Goal: Task Accomplishment & Management: Use online tool/utility

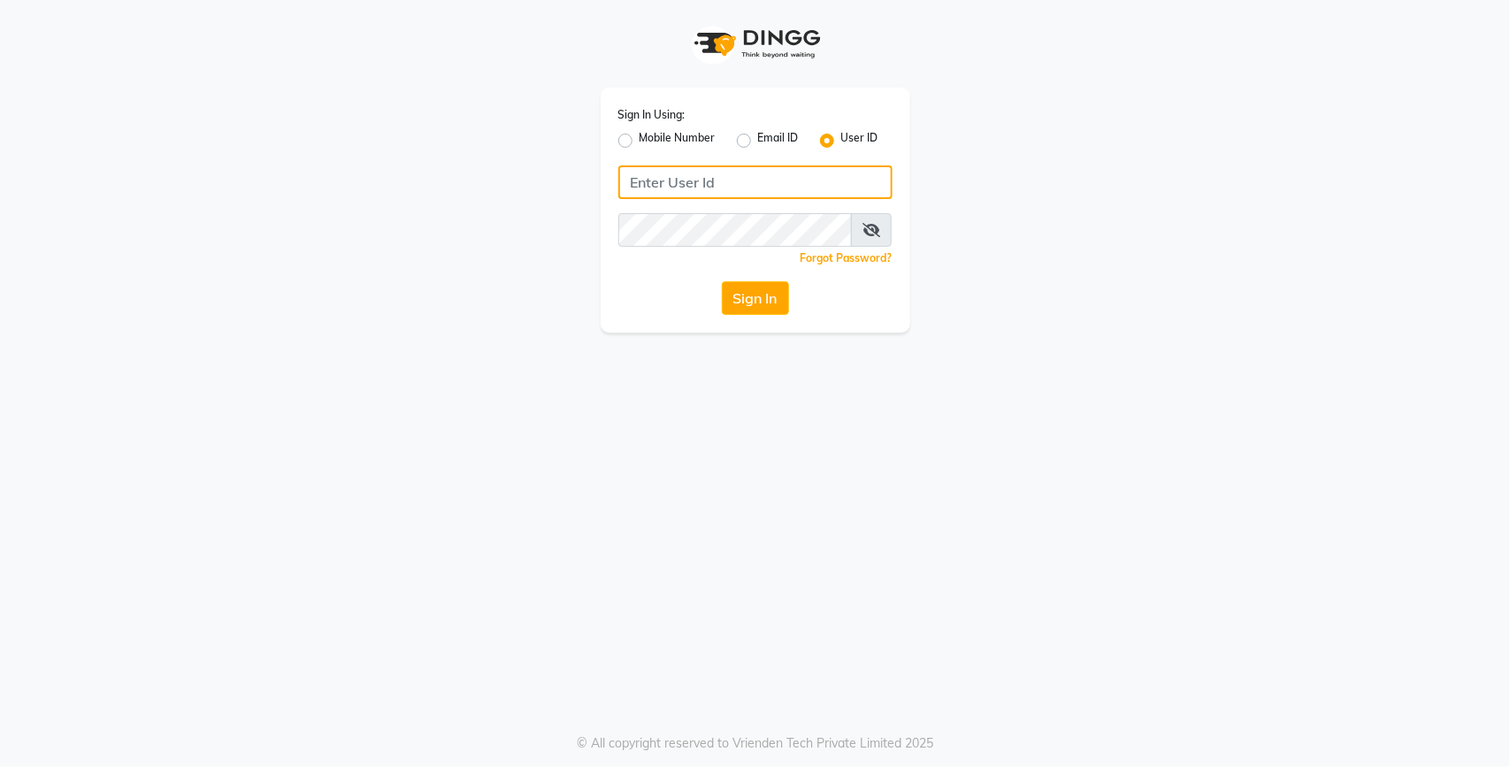
click at [669, 191] on input "Username" at bounding box center [755, 182] width 274 height 34
type input "lit"
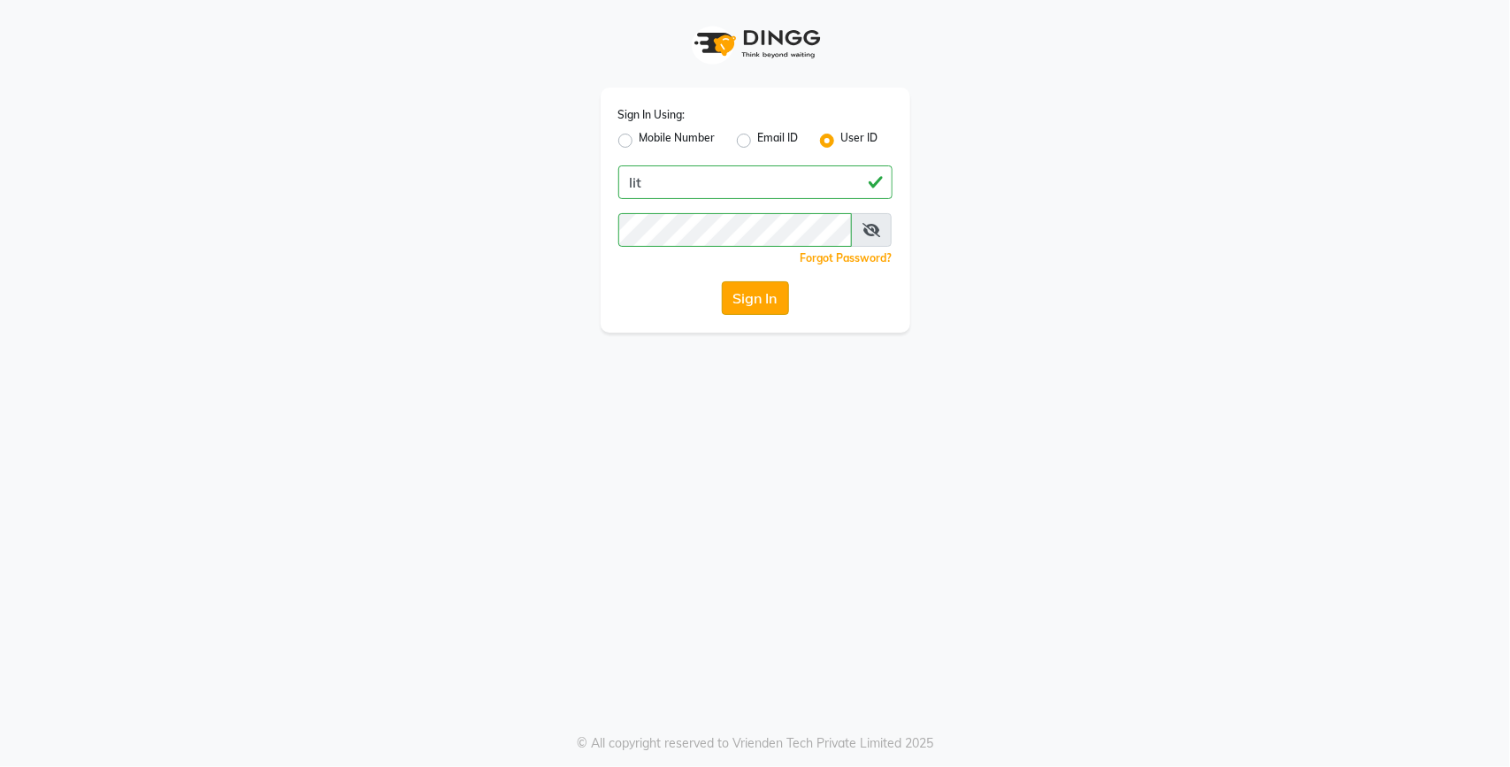
click at [762, 288] on button "Sign In" at bounding box center [755, 298] width 67 height 34
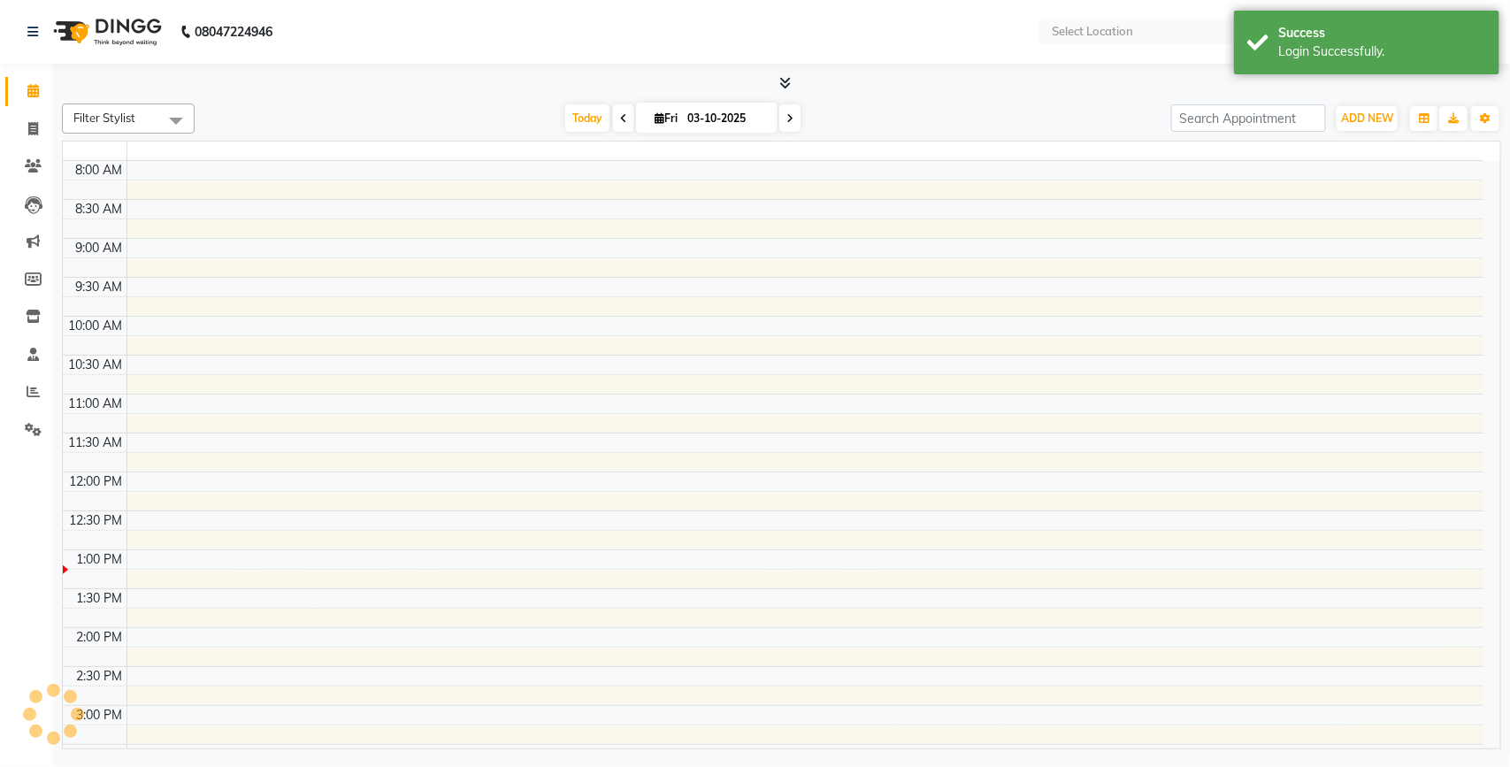
select select "en"
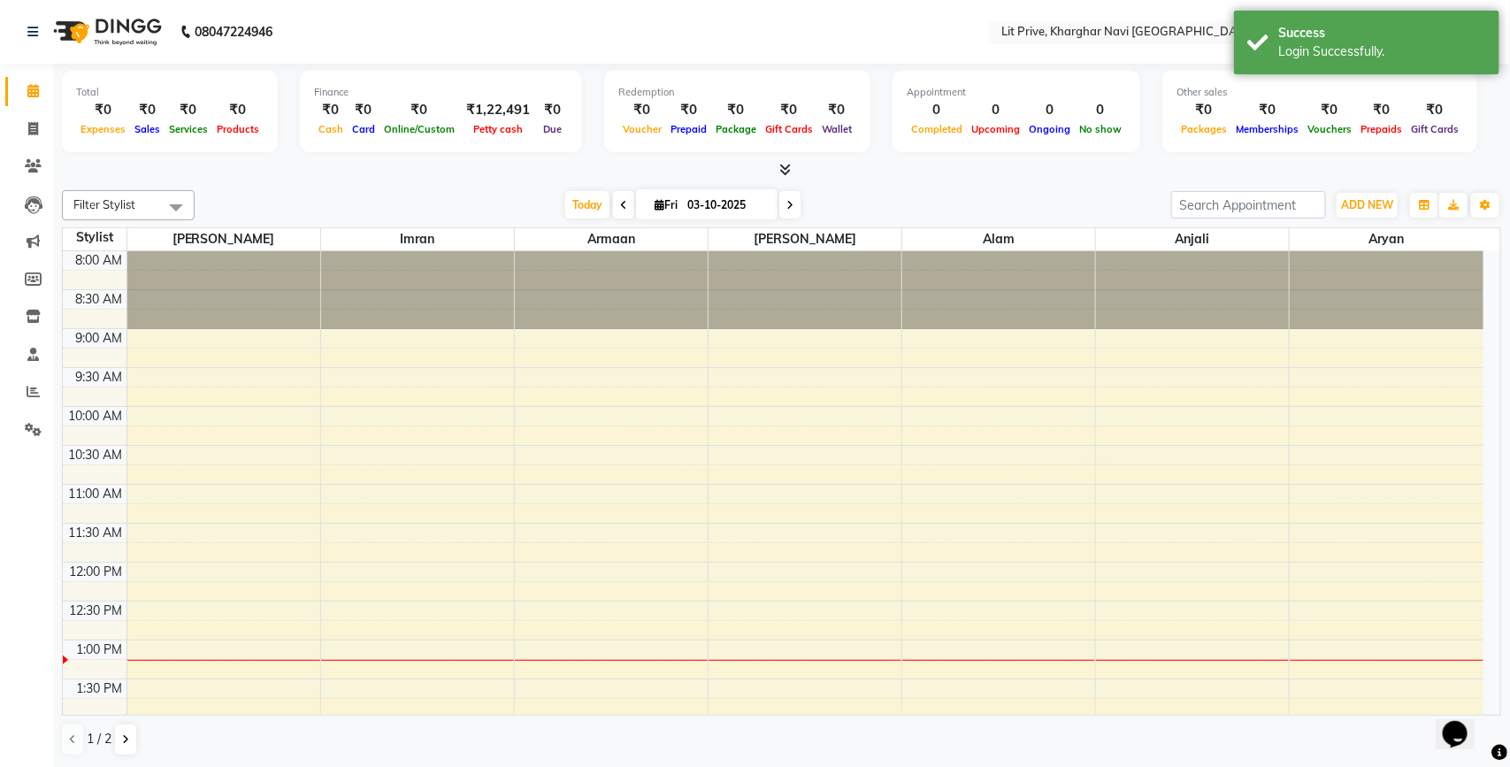
click at [50, 129] on li "Invoice" at bounding box center [26, 130] width 53 height 38
click at [20, 129] on span at bounding box center [33, 129] width 31 height 20
select select "service"
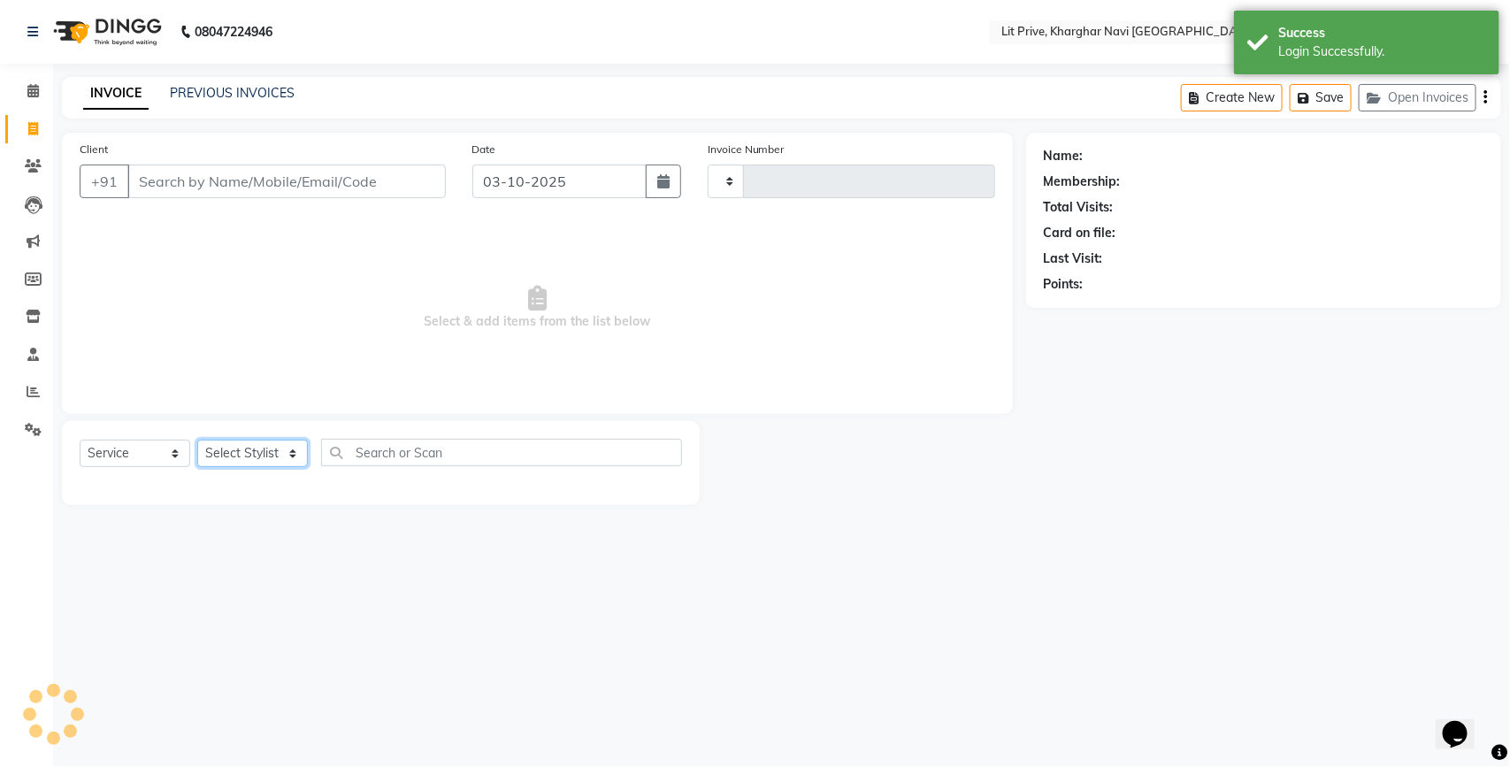
click at [240, 454] on select "Select Stylist" at bounding box center [252, 453] width 111 height 27
click at [243, 451] on select "Select Stylist" at bounding box center [252, 453] width 111 height 27
type input "1901"
select select "5625"
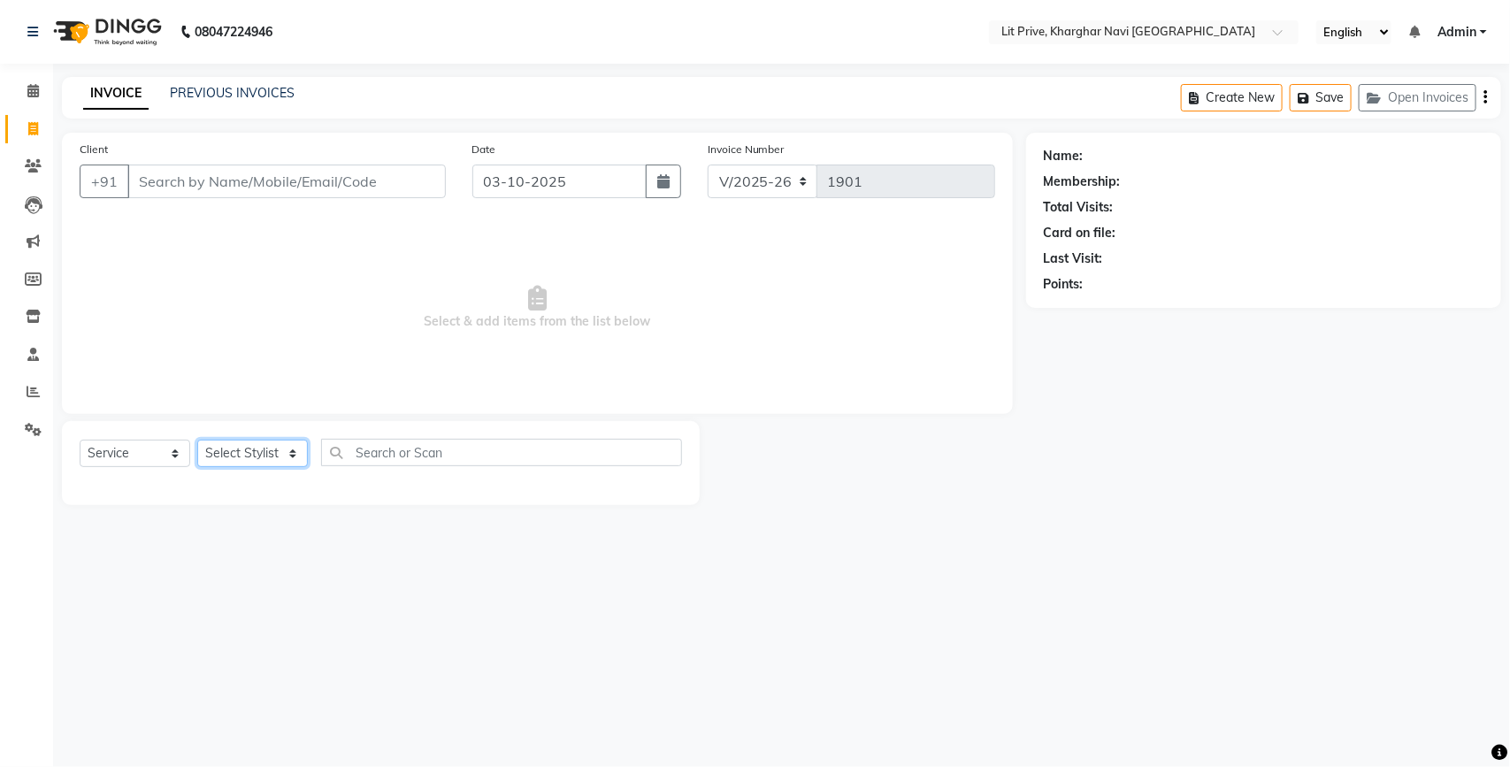
select select "38391"
click at [197, 440] on select "Select Stylist [PERSON_NAME] [PERSON_NAME] [PERSON_NAME] [PERSON_NAME] [PERSON_…" at bounding box center [252, 453] width 111 height 27
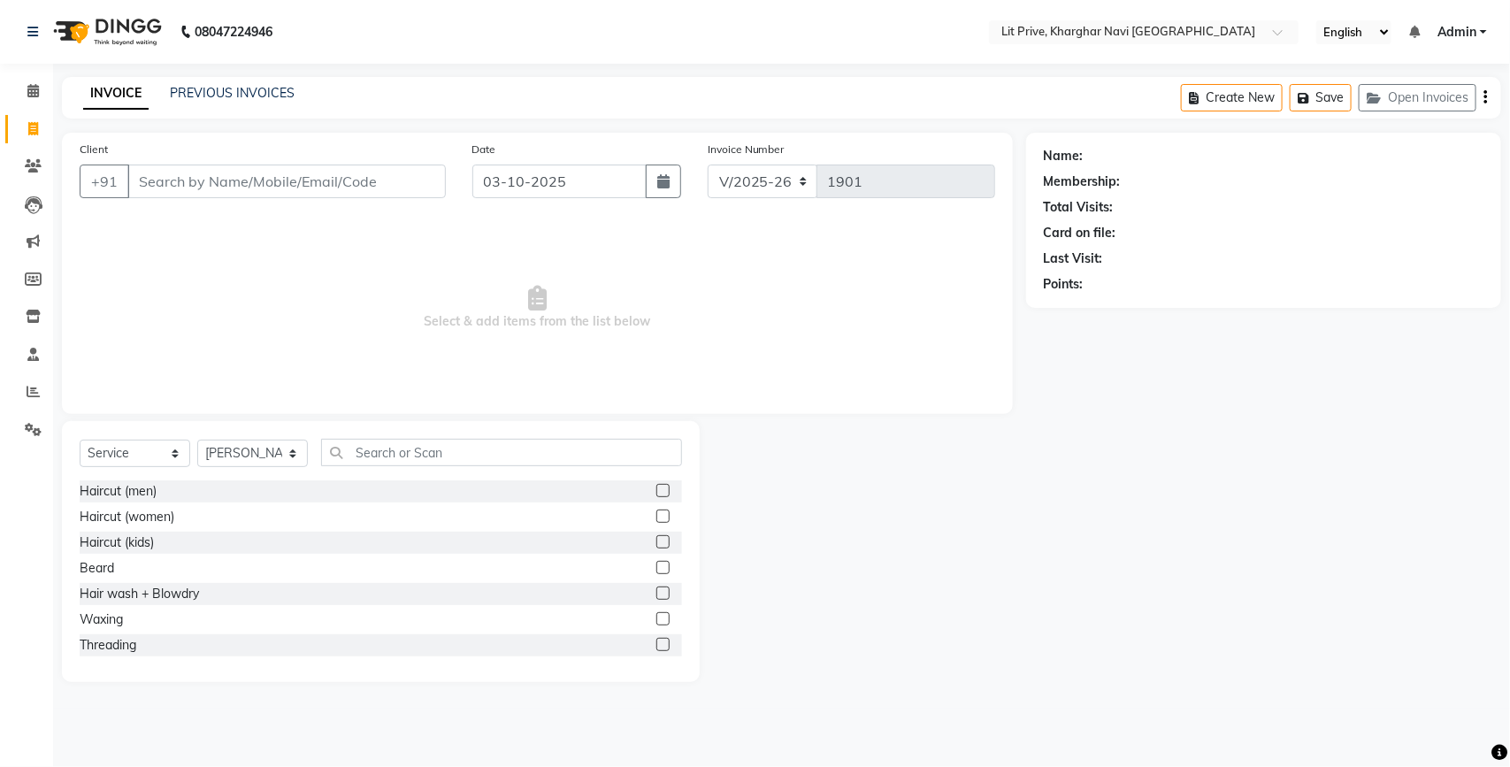
click at [374, 466] on div "Select Service Product Membership Package Voucher Prepaid Gift Card Select Styl…" at bounding box center [381, 460] width 602 height 42
click at [376, 455] on input "text" at bounding box center [501, 452] width 361 height 27
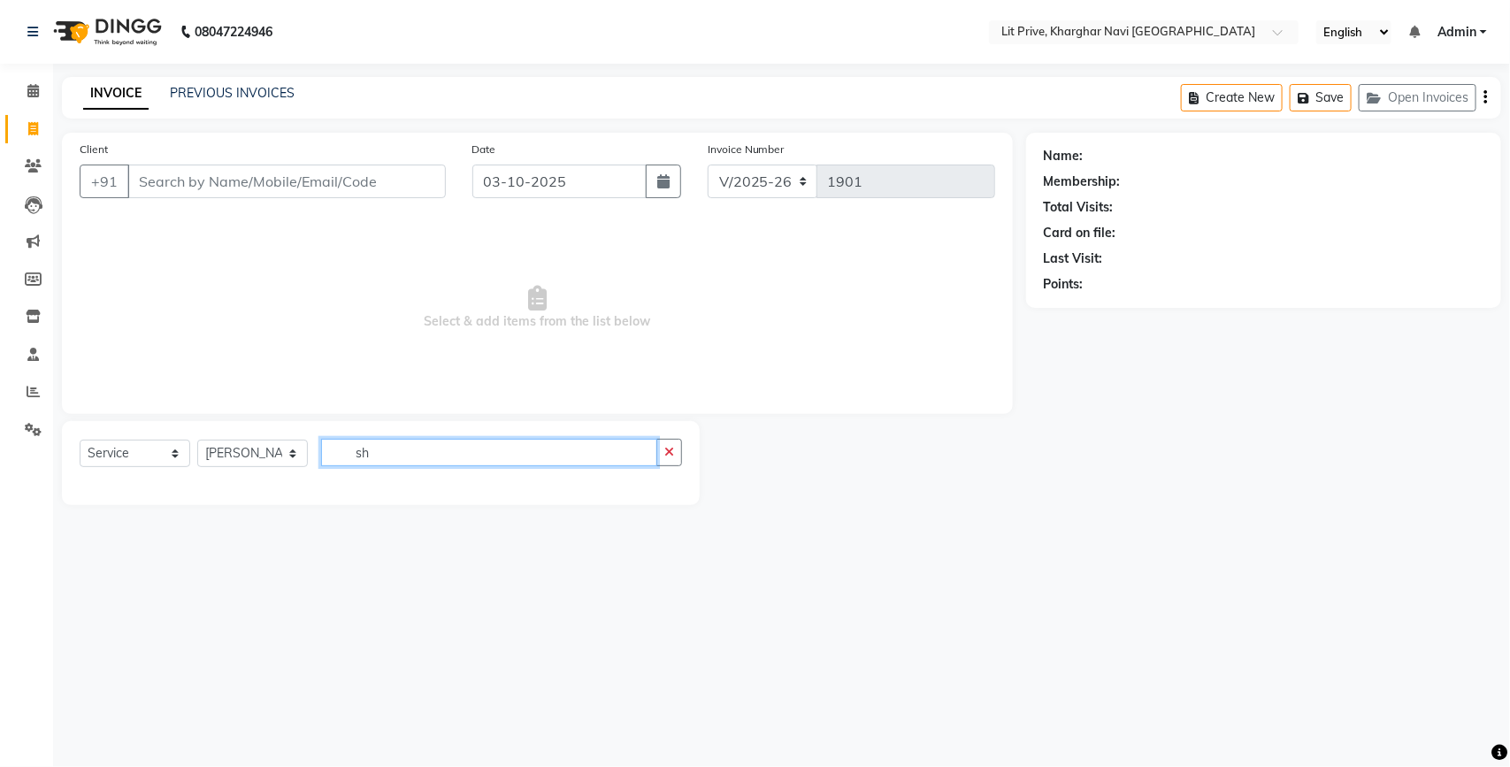
type input "s"
type input "bea"
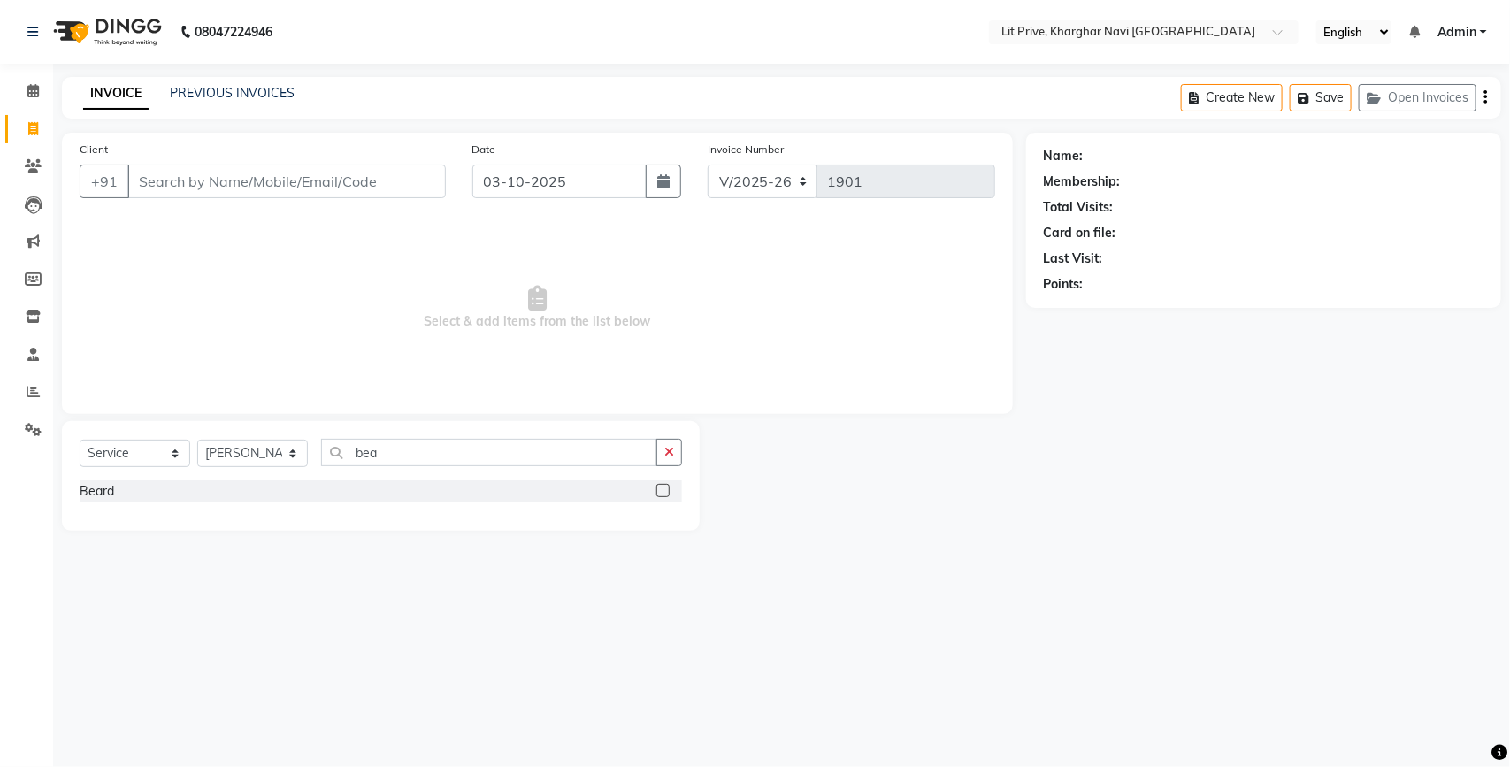
click at [654, 491] on div "Beard" at bounding box center [381, 491] width 602 height 22
click at [665, 494] on label at bounding box center [662, 490] width 13 height 13
click at [665, 494] on input "checkbox" at bounding box center [661, 491] width 11 height 11
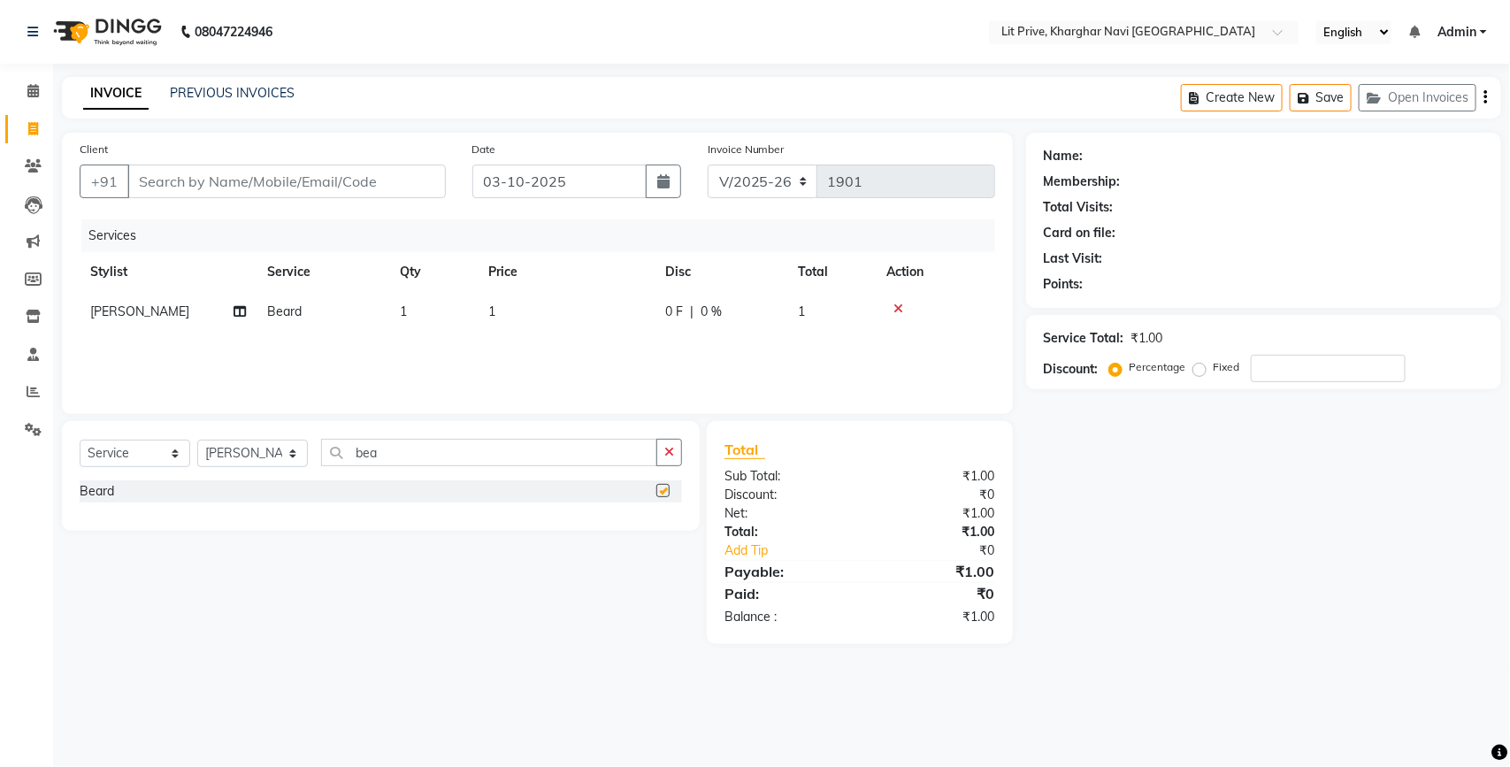
checkbox input "false"
click at [219, 453] on select "Select Stylist [PERSON_NAME] [PERSON_NAME] [PERSON_NAME] [PERSON_NAME] [PERSON_…" at bounding box center [252, 453] width 111 height 27
select select "83138"
click at [197, 440] on select "Select Stylist [PERSON_NAME] [PERSON_NAME] [PERSON_NAME] [PERSON_NAME] [PERSON_…" at bounding box center [252, 453] width 111 height 27
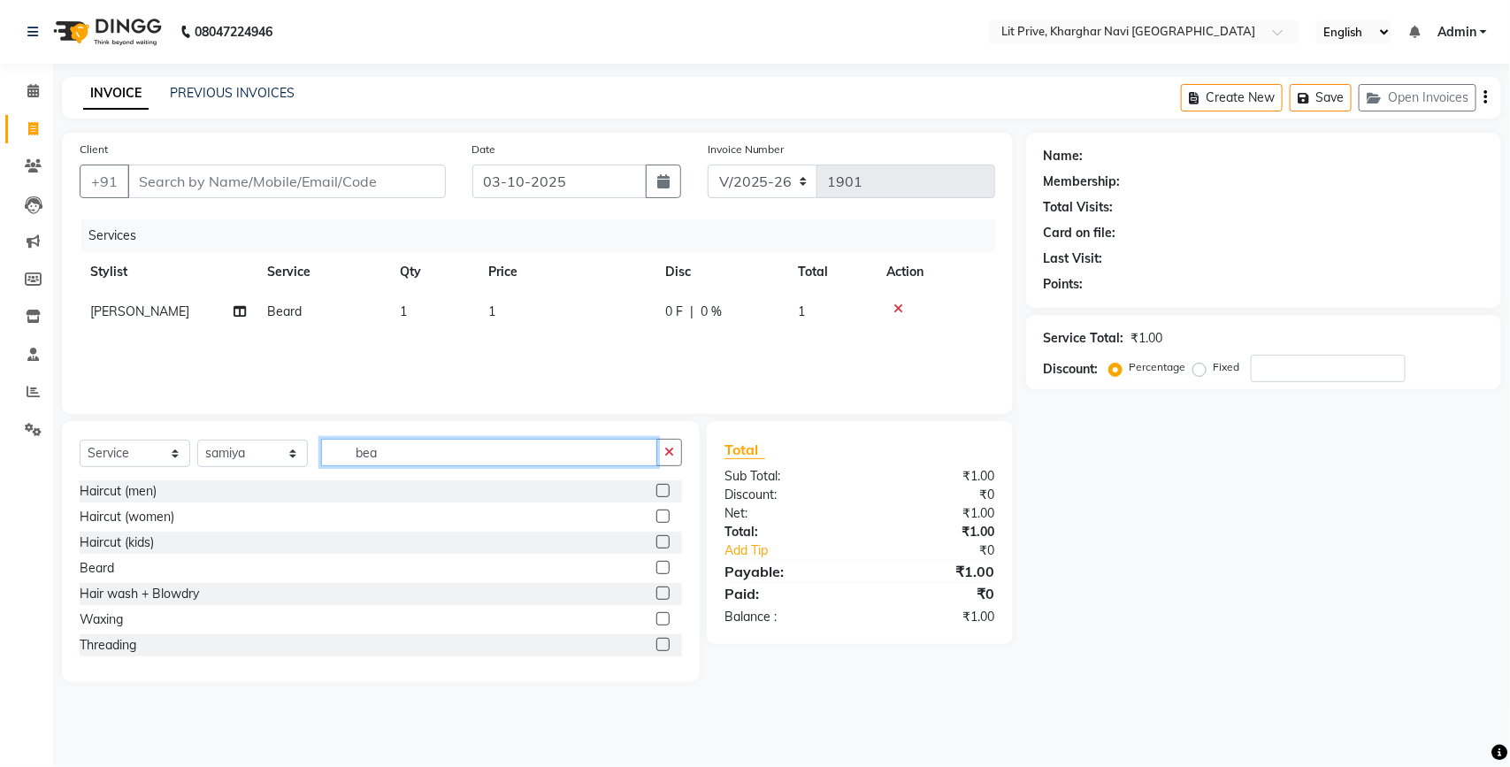
click at [414, 445] on input "bea" at bounding box center [489, 452] width 336 height 27
type input "tr"
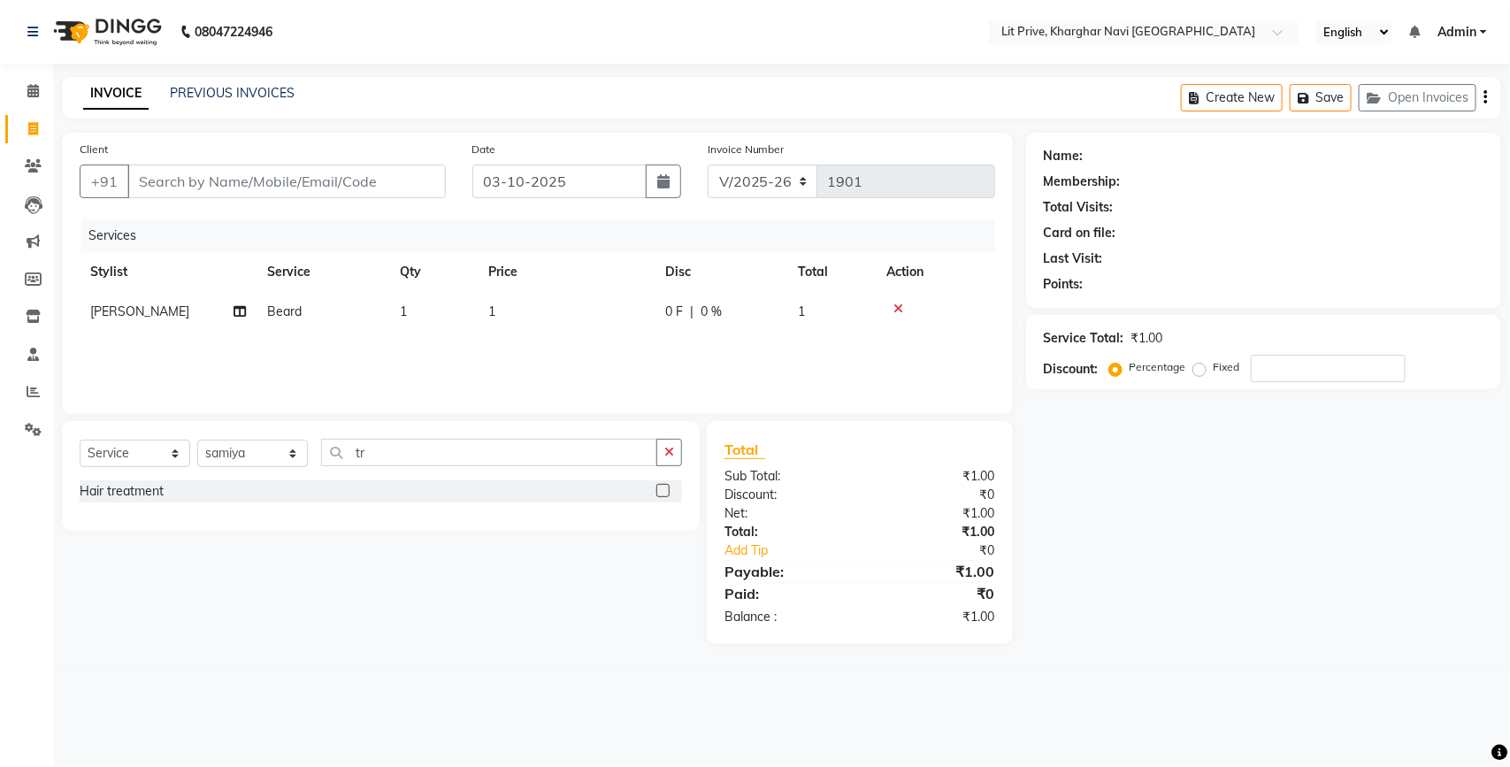
click at [661, 493] on label at bounding box center [662, 490] width 13 height 13
click at [661, 493] on input "checkbox" at bounding box center [661, 491] width 11 height 11
checkbox input "false"
click at [228, 460] on select "Select Stylist [PERSON_NAME] [PERSON_NAME] [PERSON_NAME] [PERSON_NAME] [PERSON_…" at bounding box center [252, 453] width 111 height 27
select select "88462"
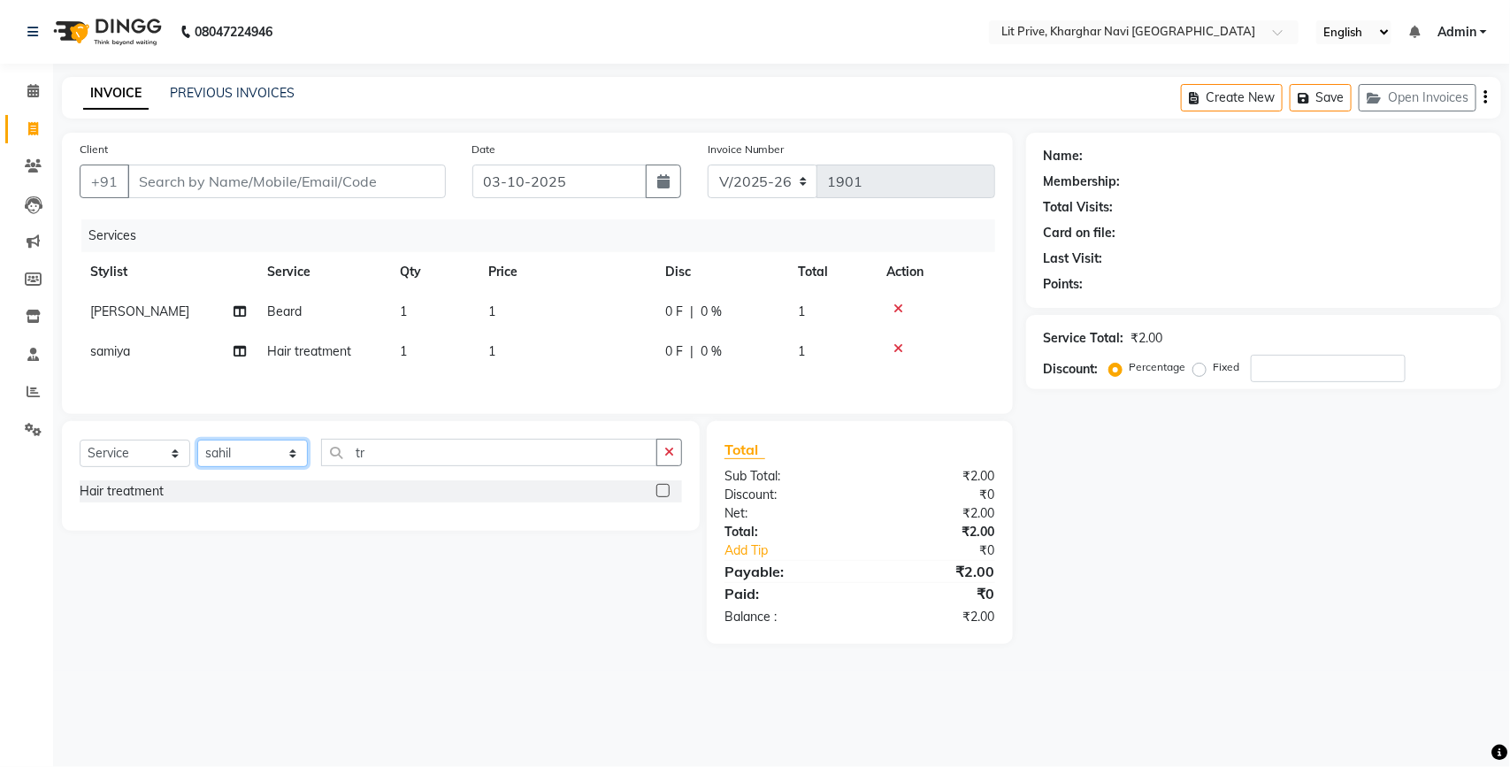
click at [197, 445] on select "Select Stylist [PERSON_NAME] [PERSON_NAME] [PERSON_NAME] [PERSON_NAME] [PERSON_…" at bounding box center [252, 453] width 111 height 27
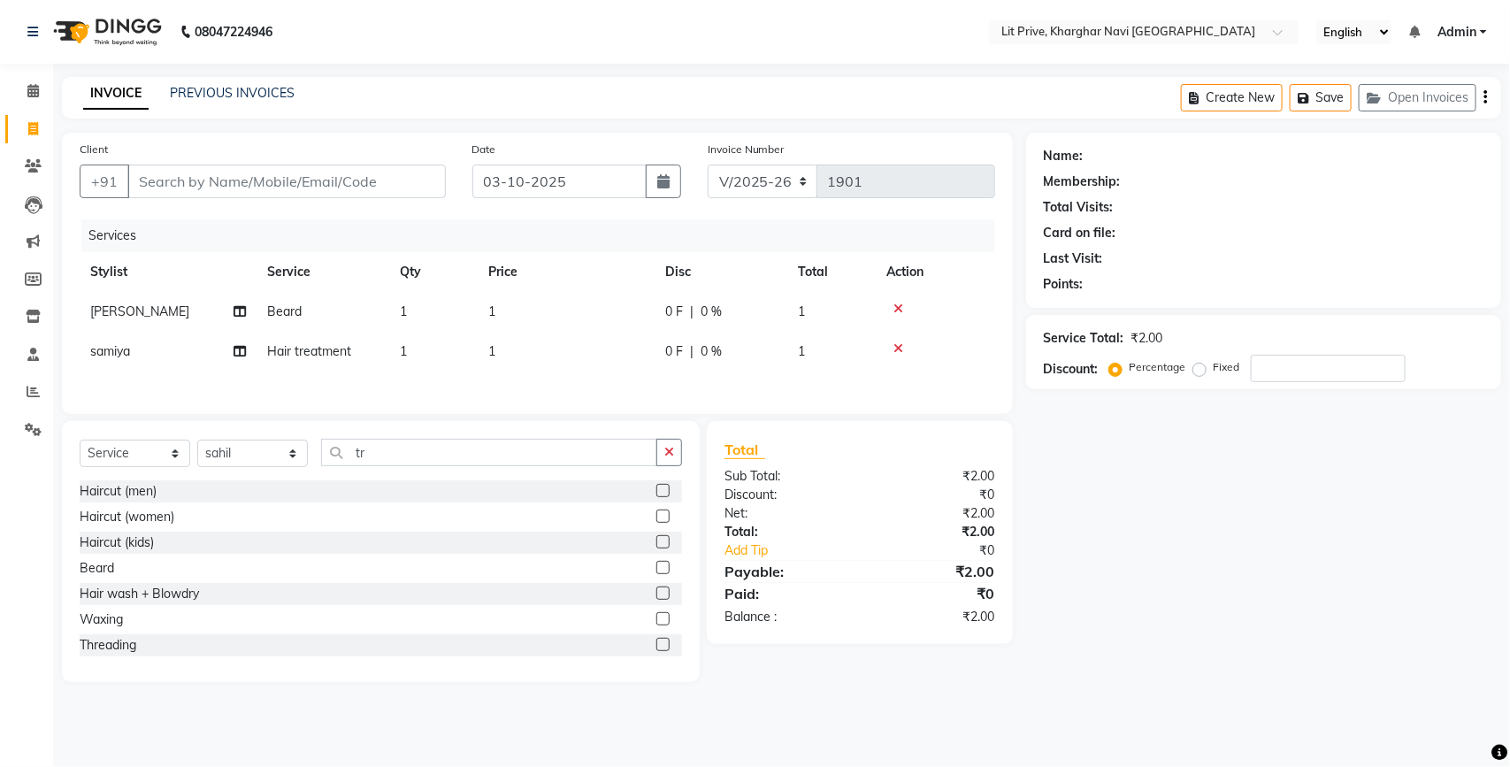
click at [656, 494] on label at bounding box center [662, 490] width 13 height 13
click at [656, 494] on input "checkbox" at bounding box center [661, 491] width 11 height 11
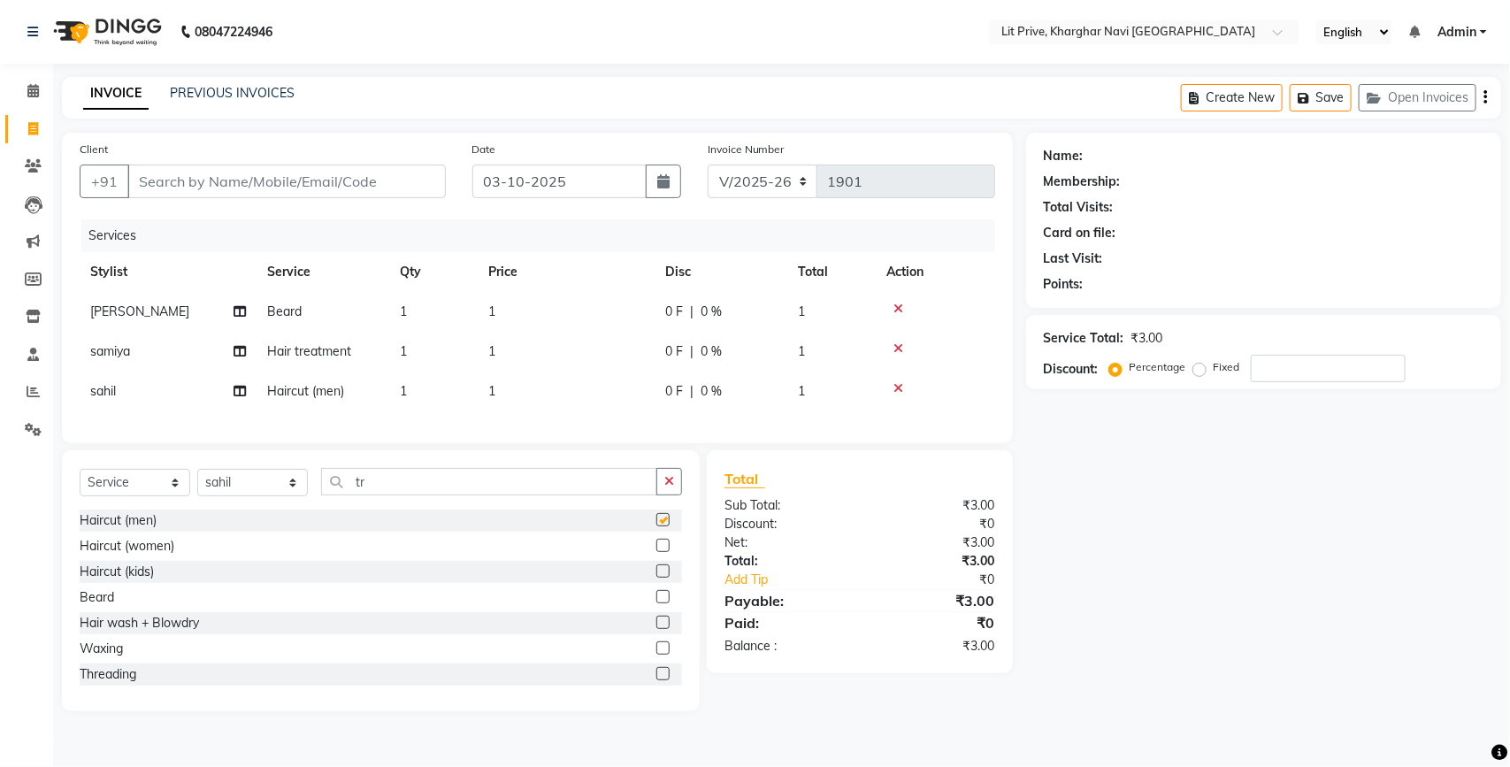
checkbox input "false"
click at [249, 496] on select "Select Stylist [PERSON_NAME] [PERSON_NAME] [PERSON_NAME] [PERSON_NAME] [PERSON_…" at bounding box center [252, 482] width 111 height 27
select select "65621"
click at [197, 485] on select "Select Stylist [PERSON_NAME] [PERSON_NAME] [PERSON_NAME] [PERSON_NAME] [PERSON_…" at bounding box center [252, 482] width 111 height 27
click at [656, 526] on label at bounding box center [662, 519] width 13 height 13
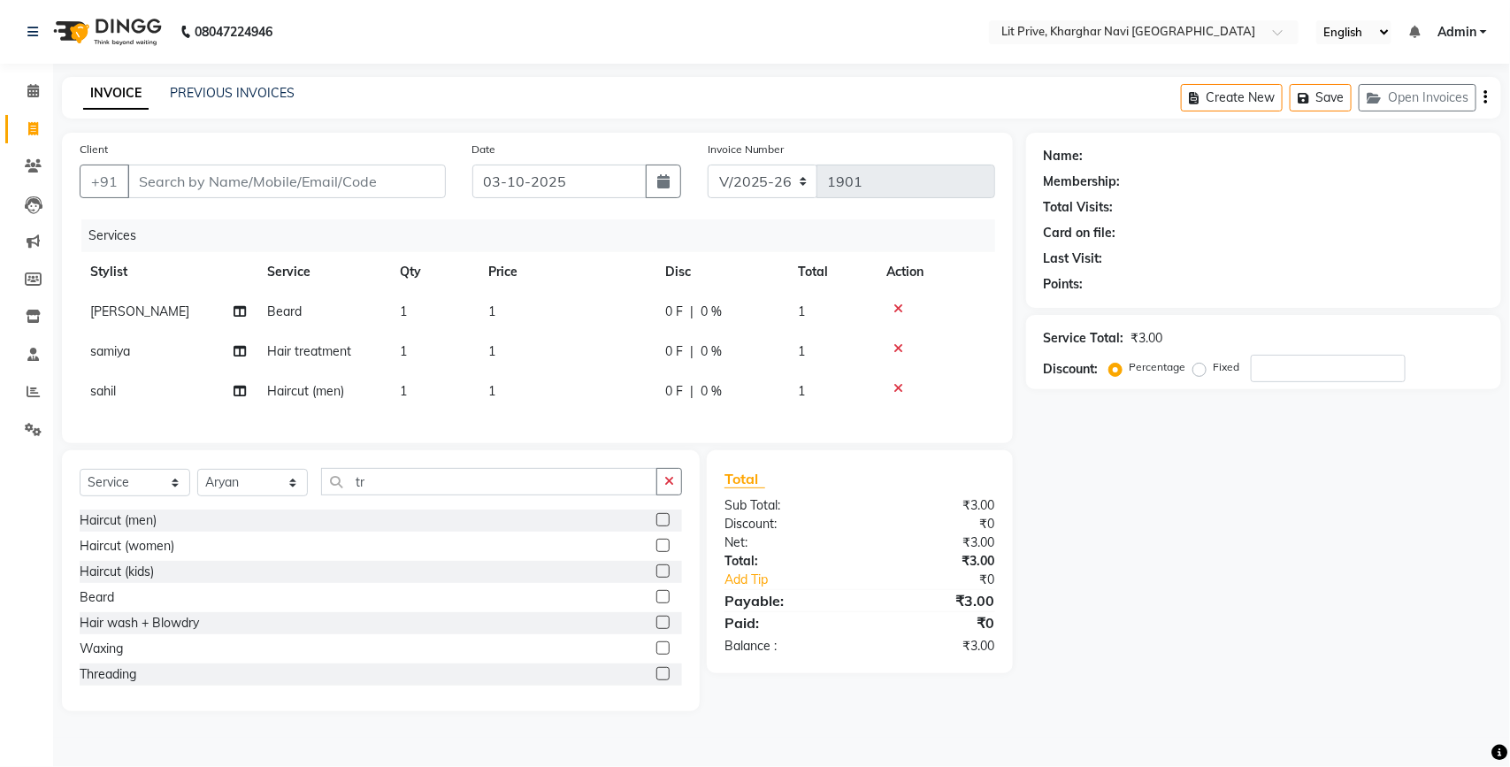
click at [656, 526] on input "checkbox" at bounding box center [661, 520] width 11 height 11
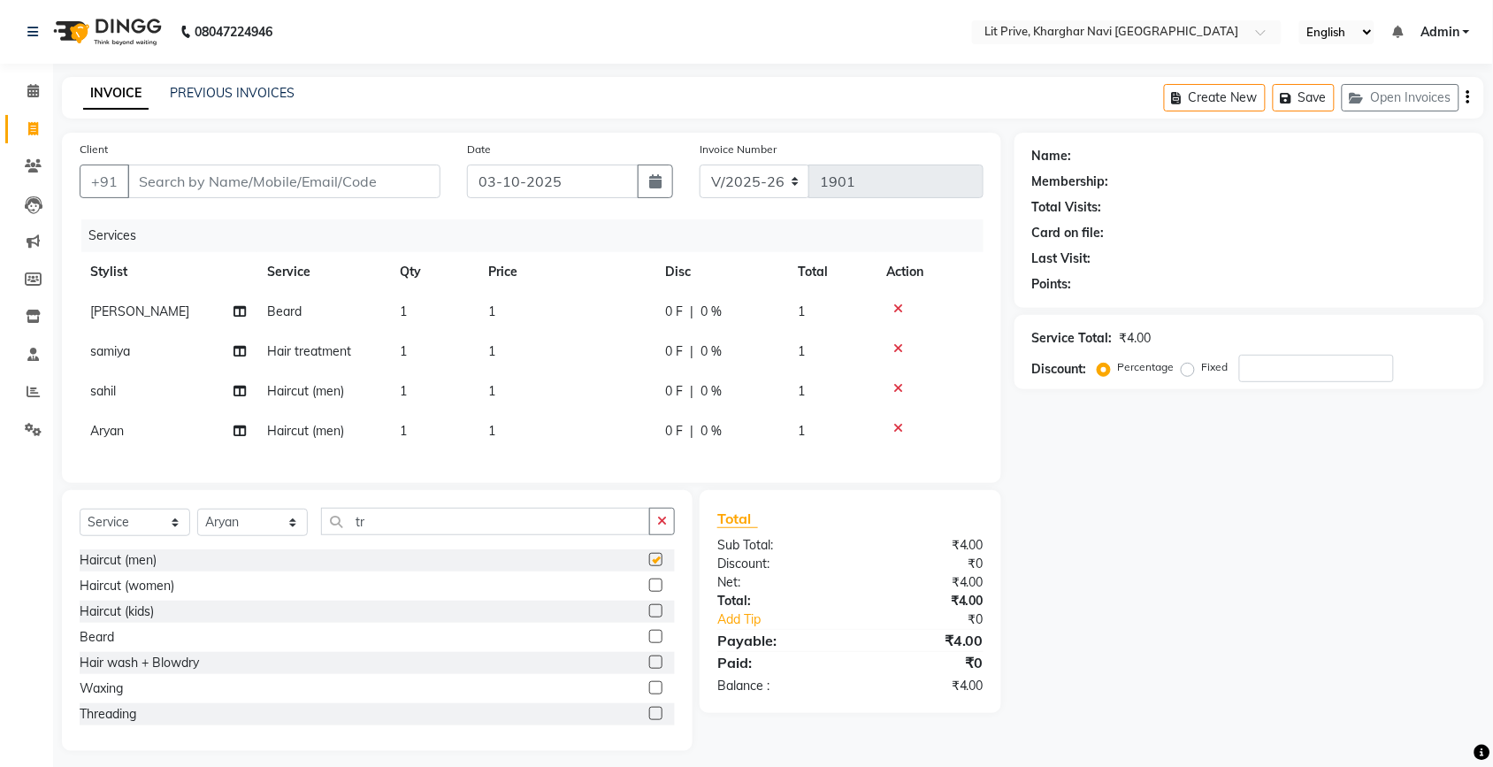
checkbox input "false"
click at [246, 536] on select "Select Stylist [PERSON_NAME] [PERSON_NAME] [PERSON_NAME] [PERSON_NAME] [PERSON_…" at bounding box center [252, 522] width 111 height 27
click at [197, 524] on select "Select Stylist [PERSON_NAME] [PERSON_NAME] [PERSON_NAME] [PERSON_NAME] [PERSON_…" at bounding box center [252, 522] width 111 height 27
click at [276, 529] on select "Select Stylist [PERSON_NAME] [PERSON_NAME] [PERSON_NAME] [PERSON_NAME] [PERSON_…" at bounding box center [252, 522] width 111 height 27
select select "38246"
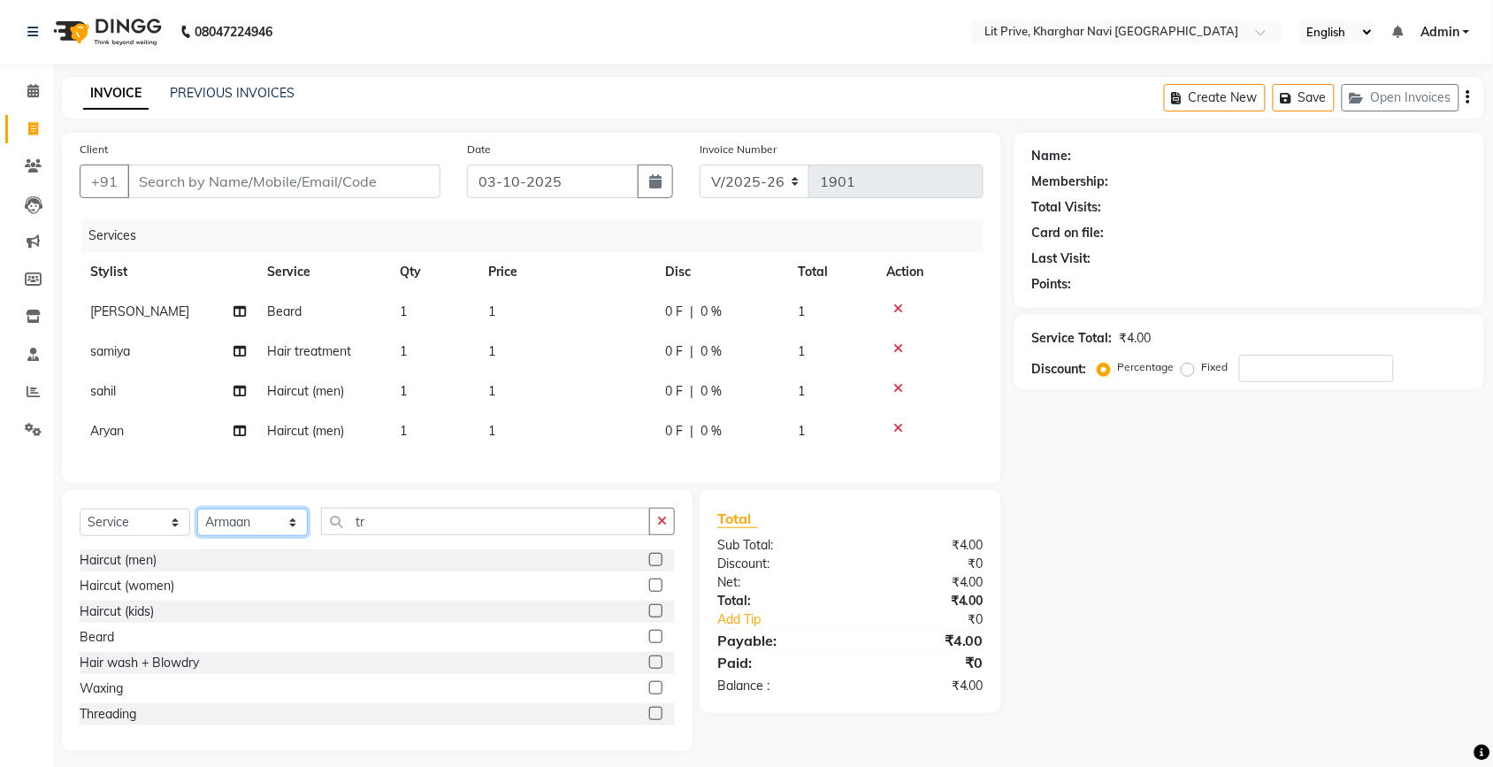
click at [197, 524] on select "Select Stylist [PERSON_NAME] [PERSON_NAME] [PERSON_NAME] [PERSON_NAME] [PERSON_…" at bounding box center [252, 522] width 111 height 27
click at [649, 592] on label at bounding box center [655, 584] width 13 height 13
click at [649, 592] on input "checkbox" at bounding box center [654, 585] width 11 height 11
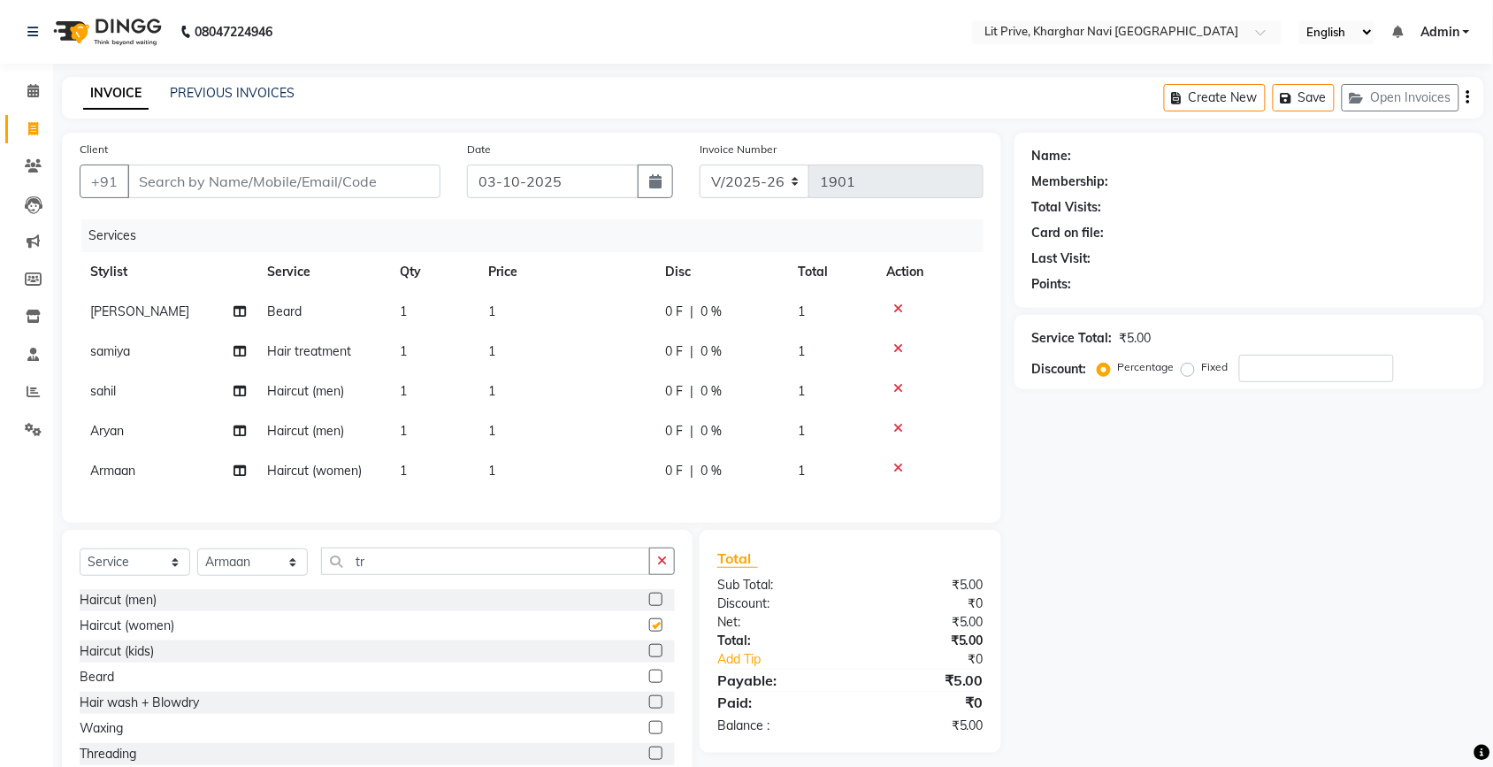
checkbox input "false"
click at [548, 390] on td "1" at bounding box center [566, 391] width 177 height 40
select select "88462"
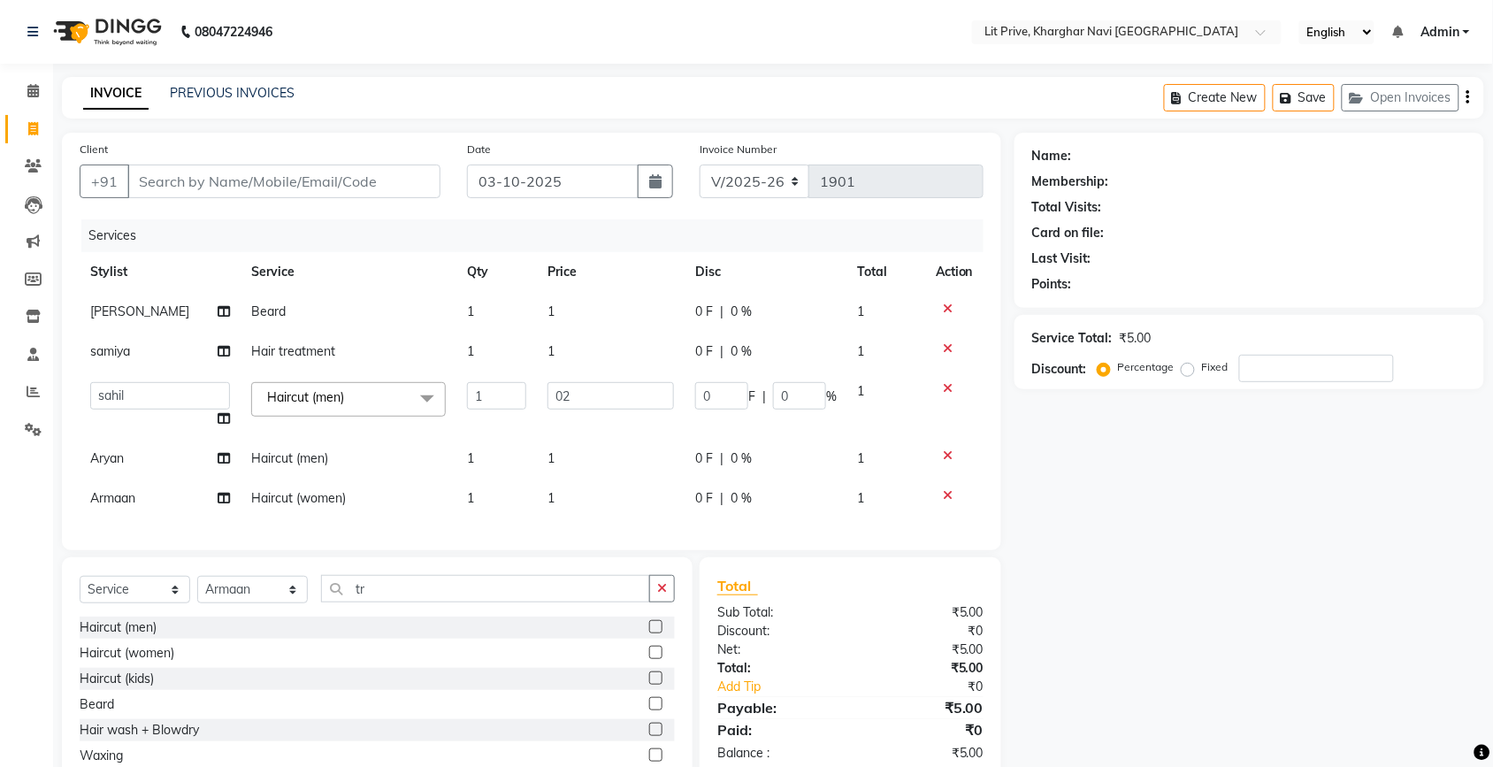
type input "0"
type input "1300"
click at [625, 321] on td "1" at bounding box center [611, 312] width 148 height 40
select select "38391"
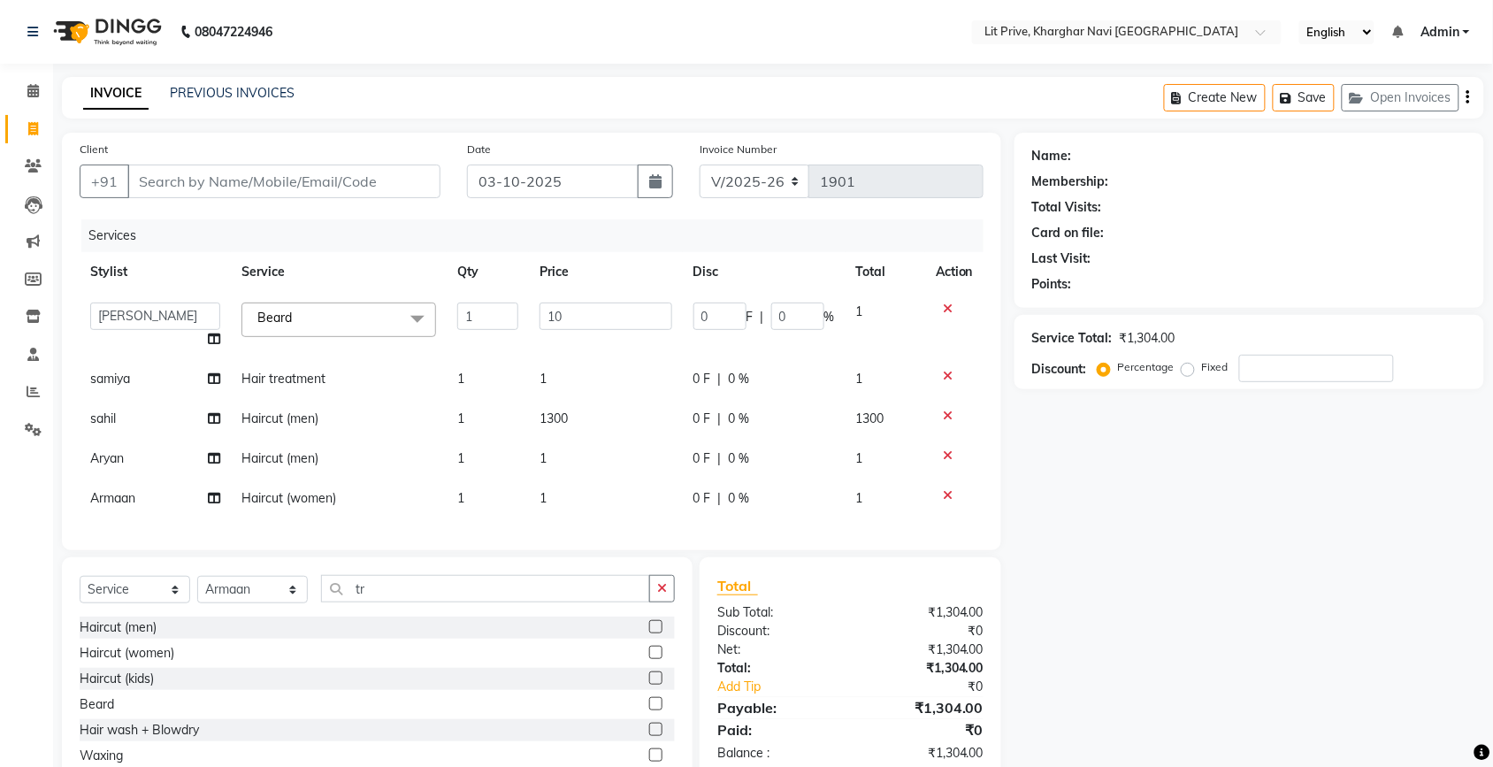
type input "100"
click at [624, 452] on tbody "Alam Anjali Armaan Aryan [PERSON_NAME] [PERSON_NAME] [PERSON_NAME] 10 to 12 [PE…" at bounding box center [532, 405] width 904 height 226
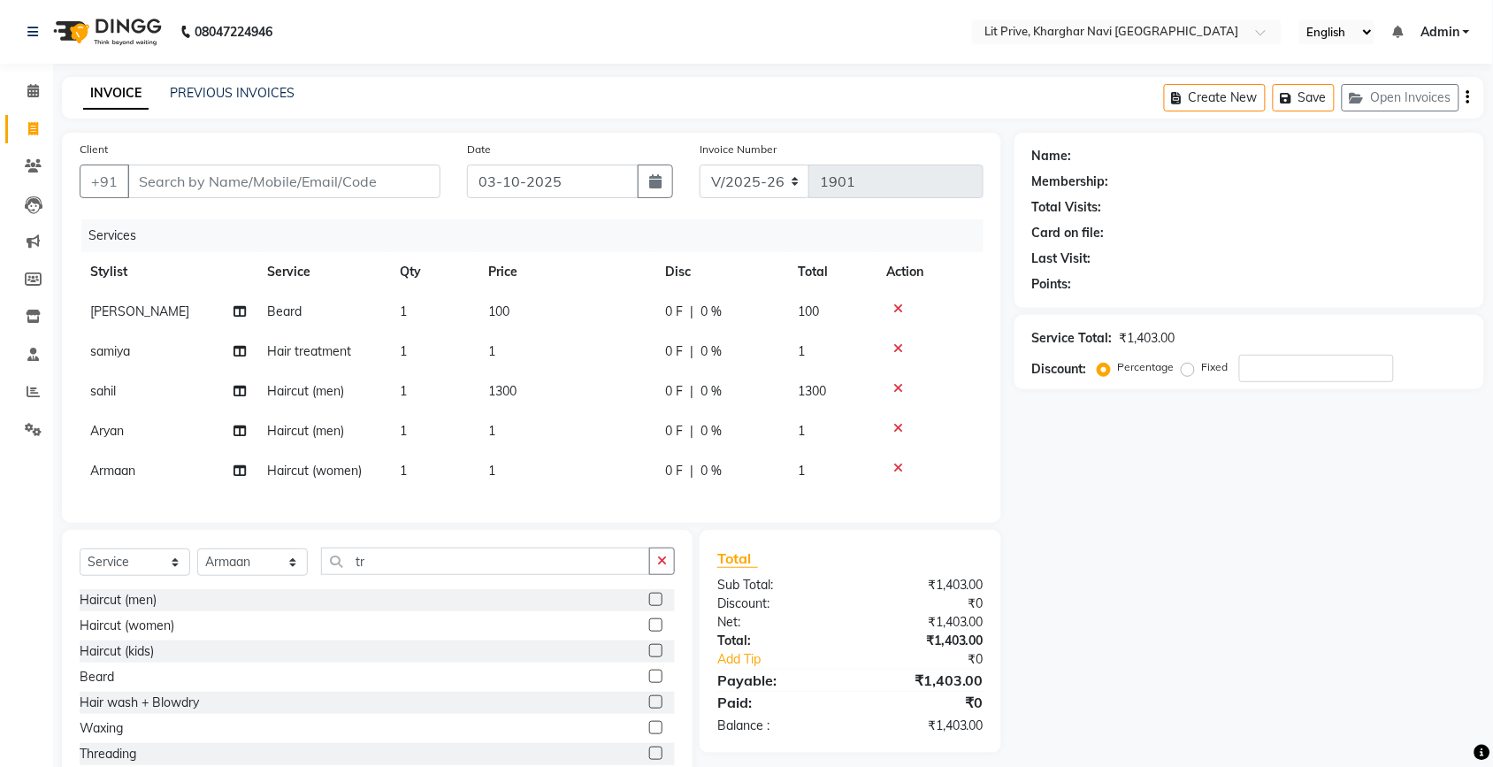
click at [624, 452] on td "1" at bounding box center [566, 471] width 177 height 40
select select "38246"
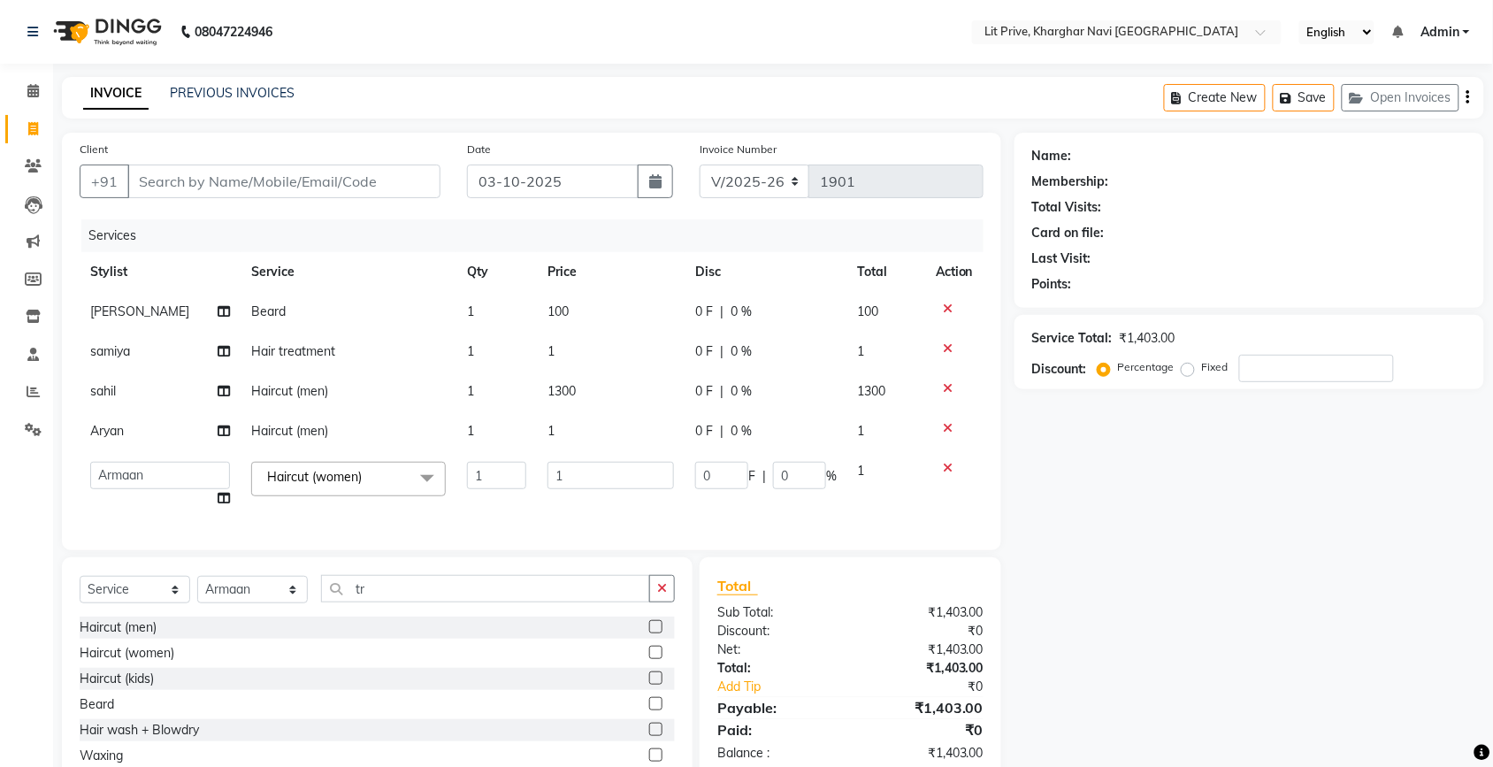
click at [622, 452] on td "1" at bounding box center [611, 484] width 148 height 67
click at [616, 434] on td "1" at bounding box center [611, 431] width 148 height 40
select select "65621"
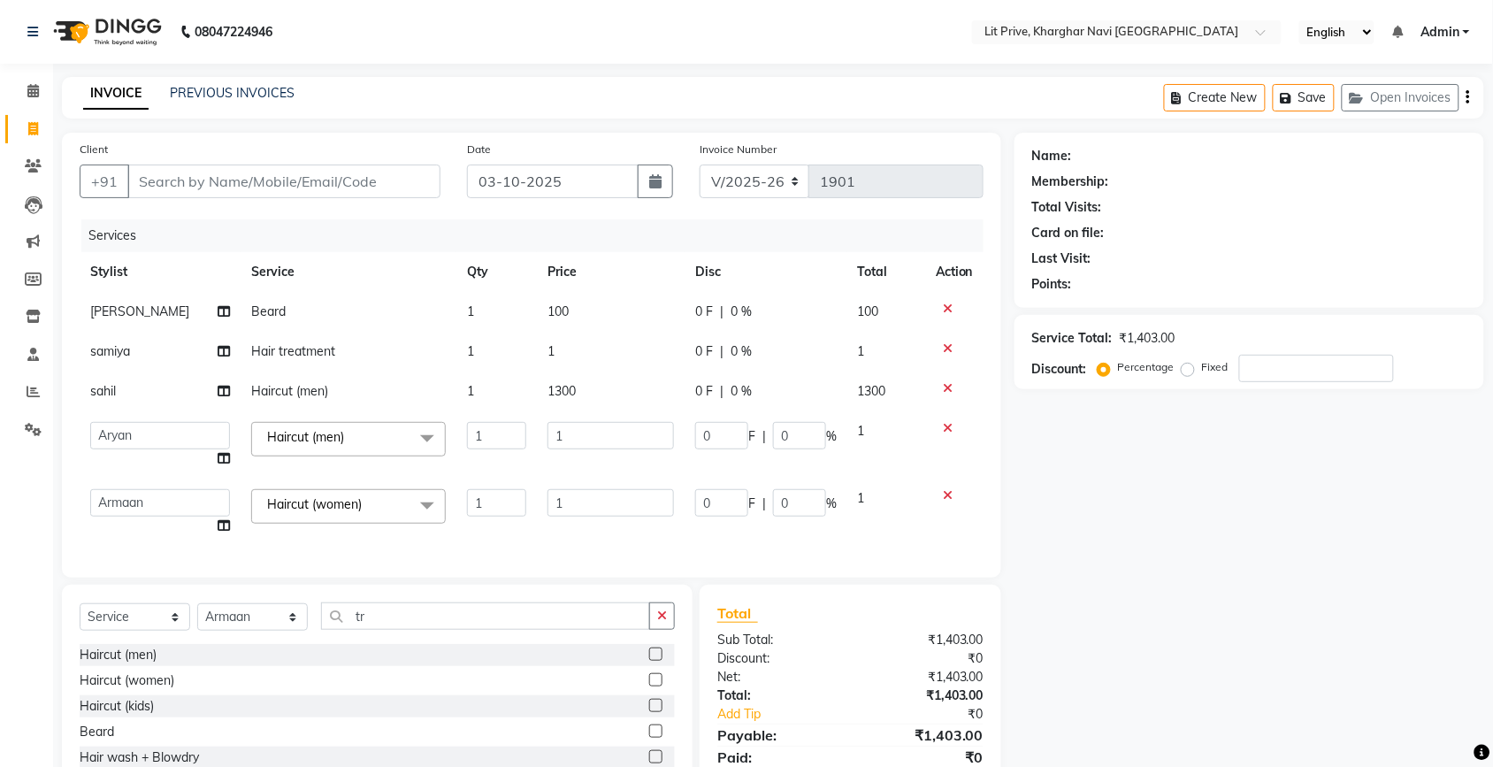
click at [616, 434] on input "1" at bounding box center [610, 435] width 126 height 27
type input "250"
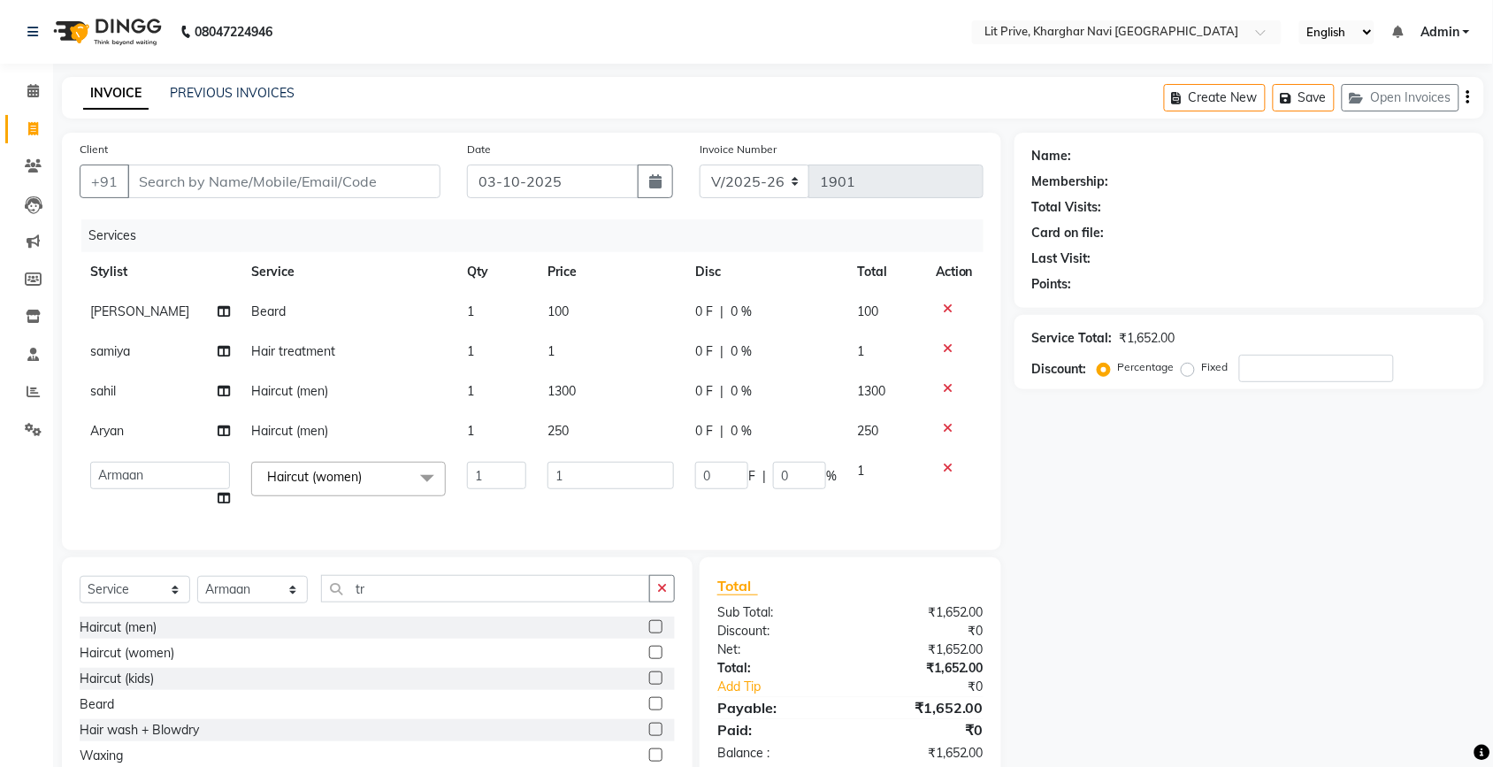
click at [1223, 533] on div "Name: Membership: Total Visits: Card on file: Last Visit: Points: Service Total…" at bounding box center [1255, 475] width 483 height 685
